Goal: Task Accomplishment & Management: Manage account settings

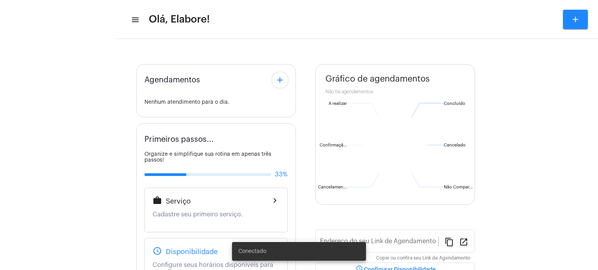
type input "[URL][DOMAIN_NAME]"
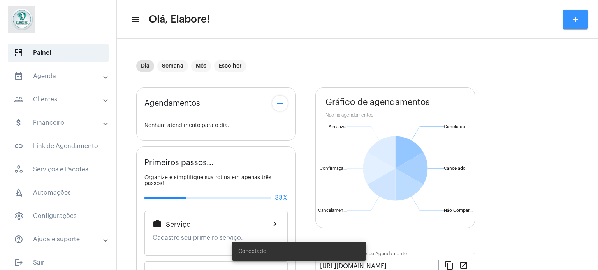
click at [574, 18] on mat-icon "add" at bounding box center [574, 19] width 9 height 9
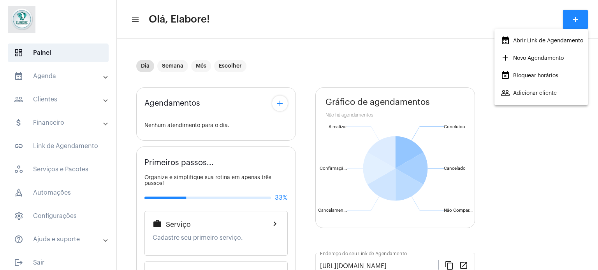
click at [51, 100] on div at bounding box center [299, 135] width 598 height 270
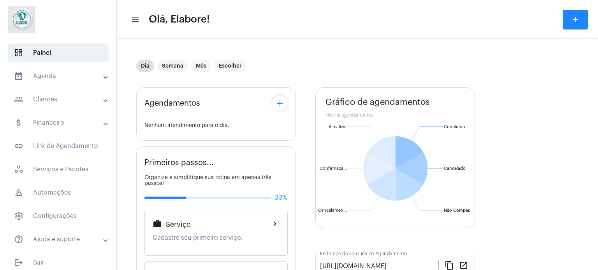
click at [86, 104] on mat-expansion-panel-header "people_outline Clientes" at bounding box center [61, 99] width 112 height 19
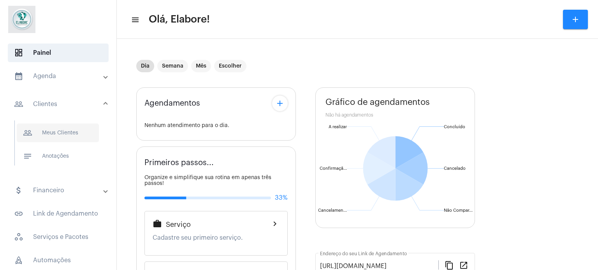
click at [65, 130] on span "people_outline Meus Clientes" at bounding box center [58, 133] width 82 height 19
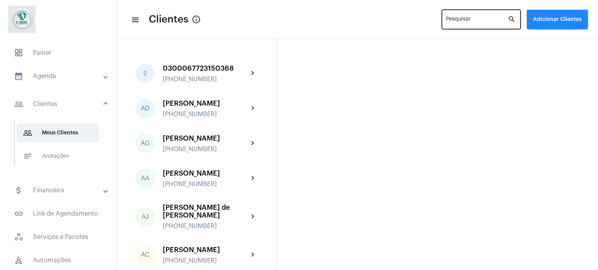
click at [485, 21] on input "Pesquisar" at bounding box center [476, 21] width 62 height 6
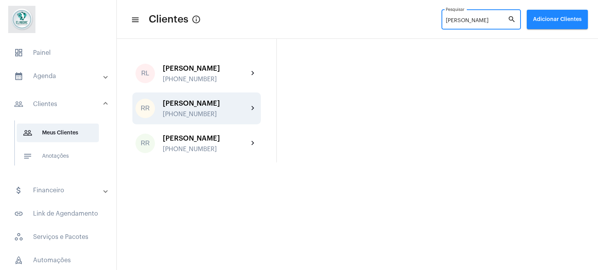
type input "[PERSON_NAME]"
click at [209, 107] on div "[PERSON_NAME]" at bounding box center [206, 104] width 86 height 8
